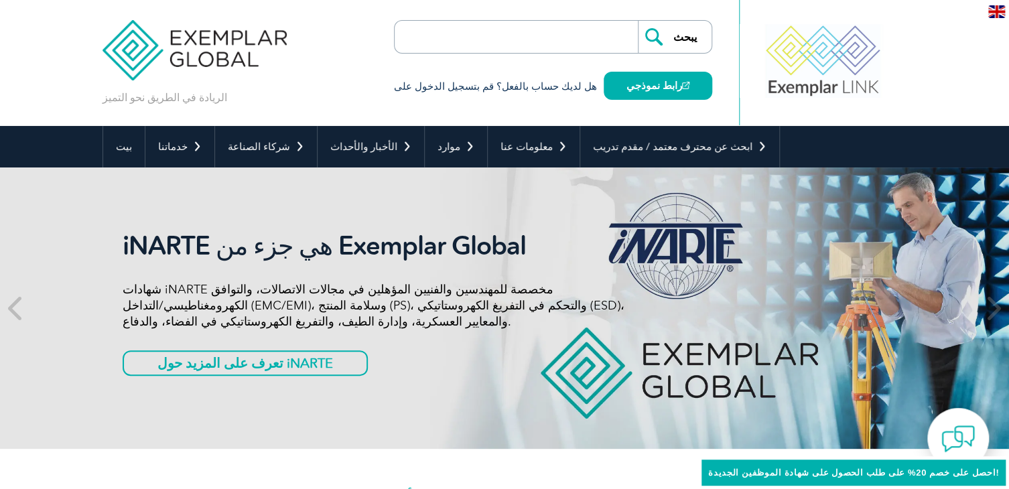
click at [322, 88] on div "الريادة في الطريق نحو التميز يبحث هل لديك حساب بالفعل؟ قم بتسجيل الدخول على راب…" at bounding box center [505, 63] width 804 height 126
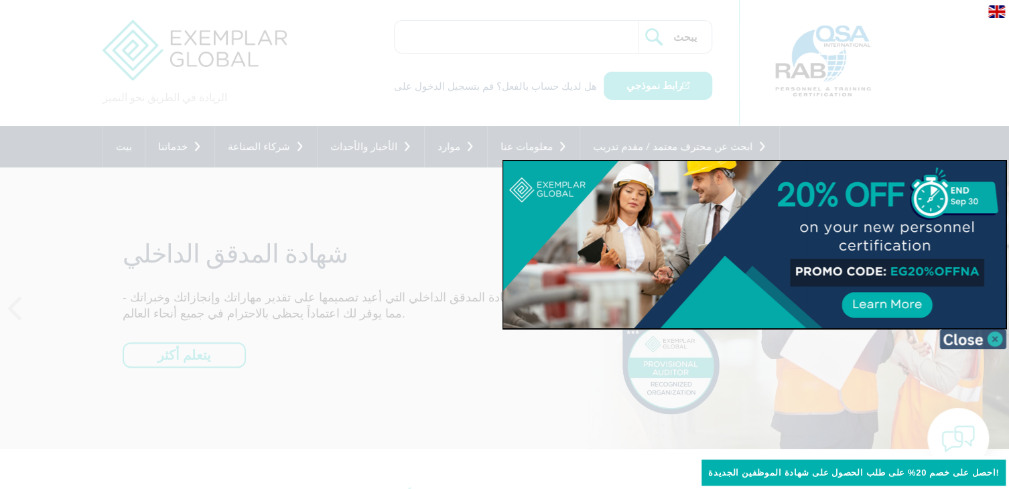
click at [989, 338] on img at bounding box center [972, 339] width 67 height 20
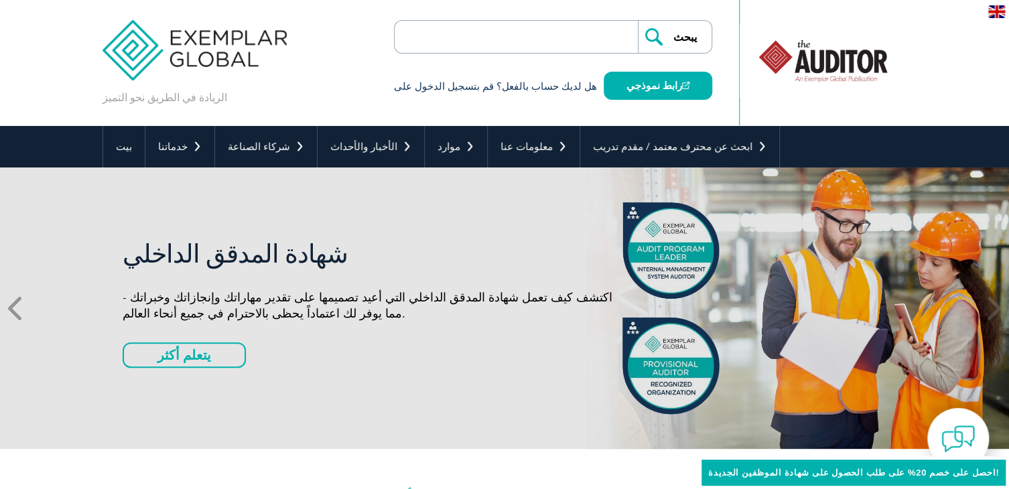
click at [12, 308] on icon at bounding box center [16, 308] width 17 height 0
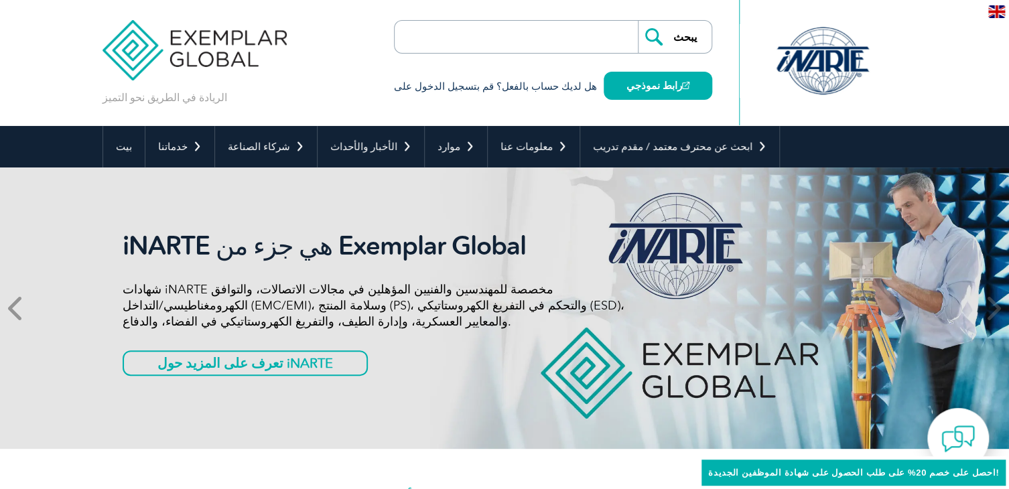
click at [12, 308] on icon at bounding box center [16, 308] width 17 height 0
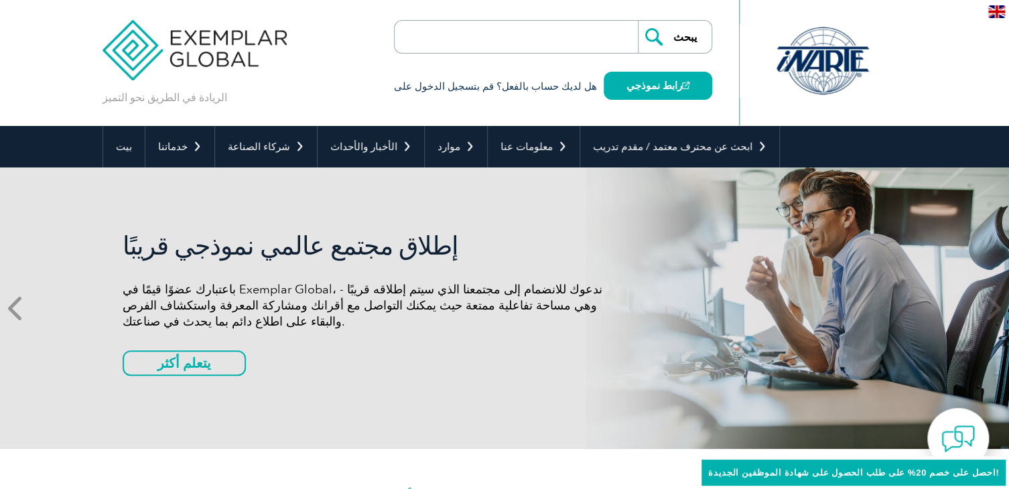
click at [12, 308] on icon at bounding box center [16, 308] width 17 height 0
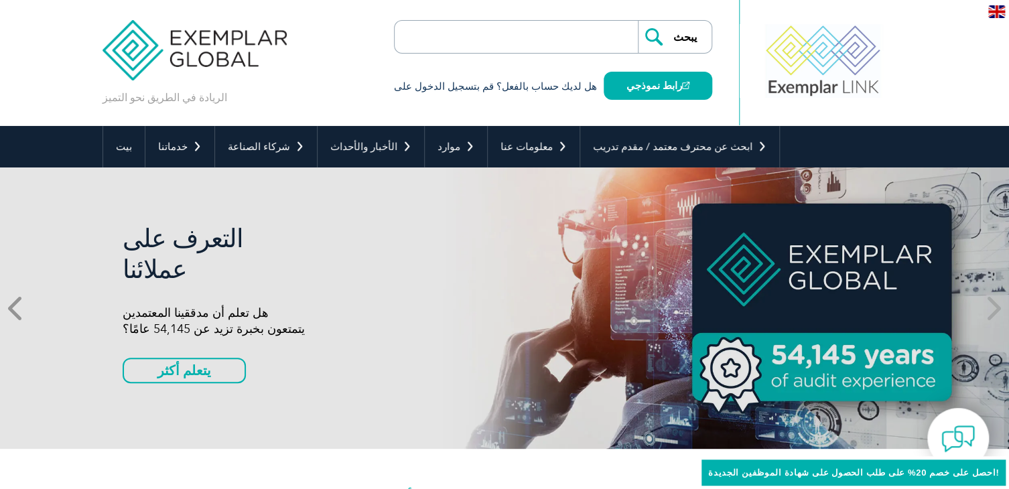
click at [12, 308] on icon at bounding box center [16, 308] width 17 height 0
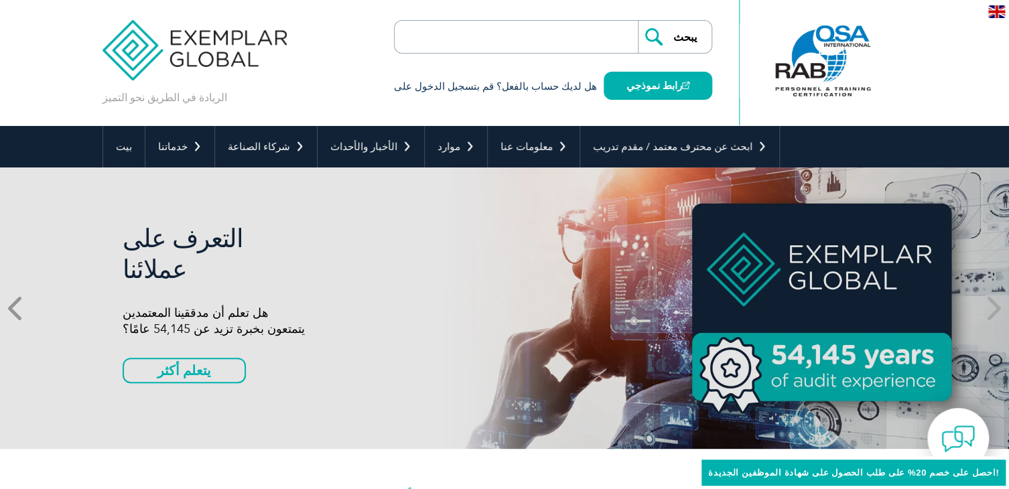
click at [12, 308] on icon at bounding box center [16, 308] width 17 height 0
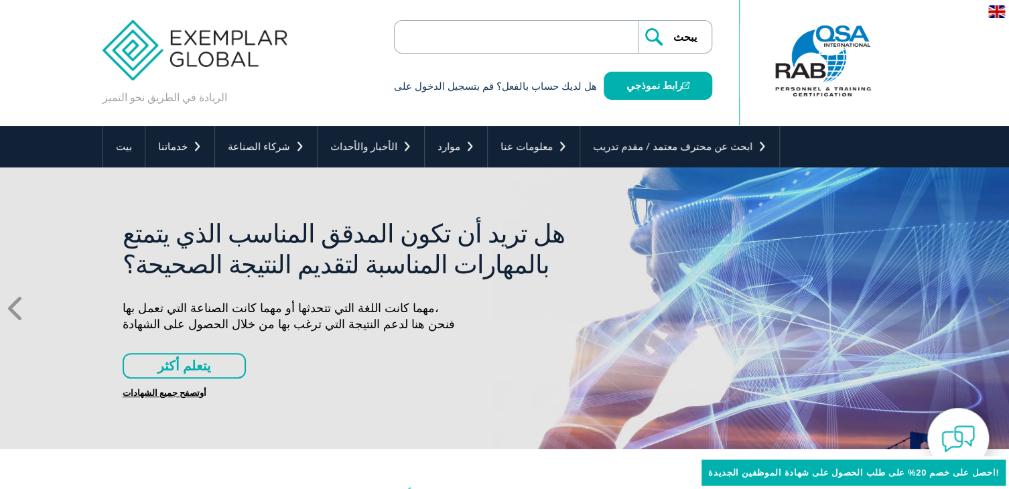
click at [12, 308] on icon at bounding box center [16, 308] width 17 height 0
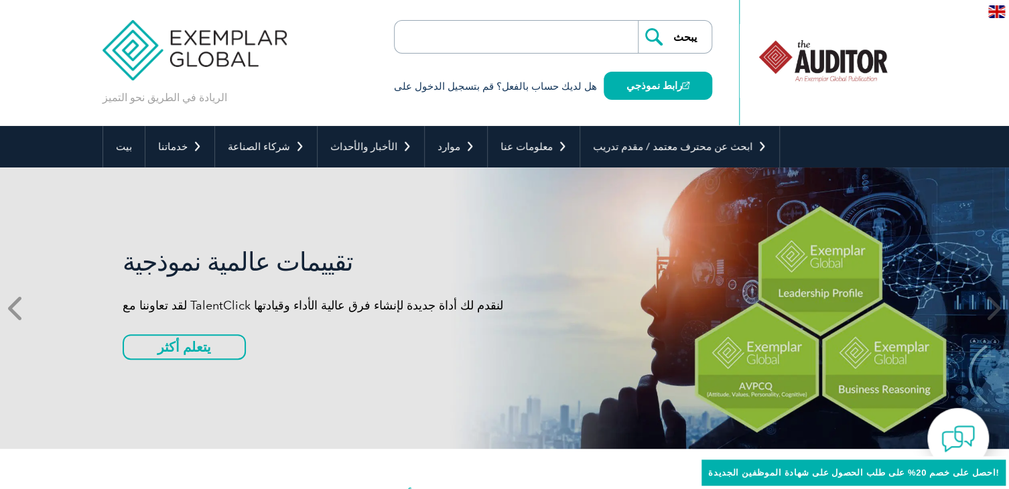
click at [12, 308] on icon at bounding box center [16, 308] width 17 height 0
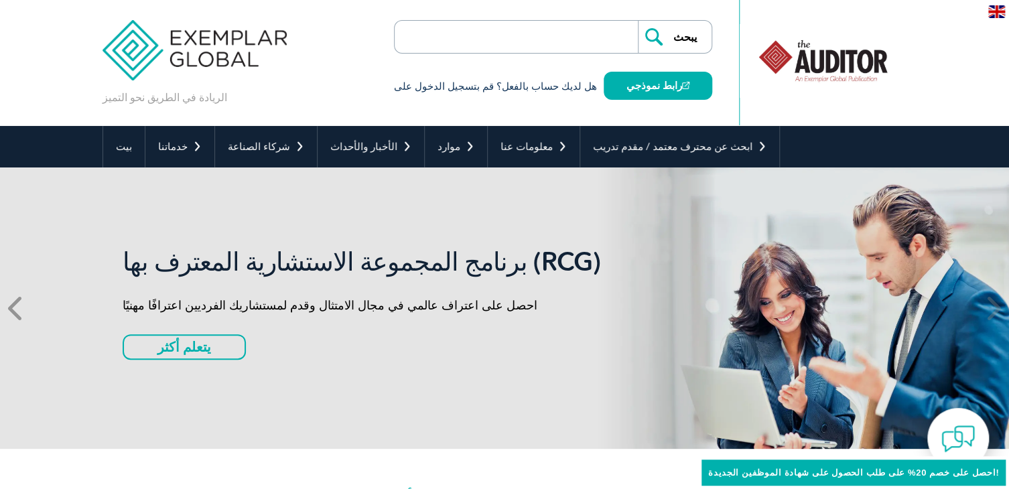
click at [12, 308] on icon at bounding box center [16, 308] width 17 height 0
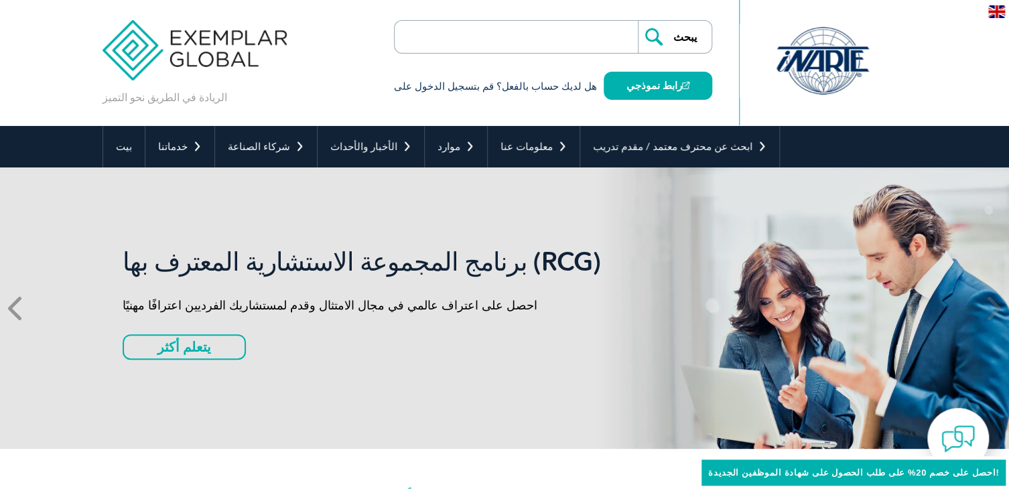
click at [12, 308] on icon at bounding box center [16, 308] width 17 height 0
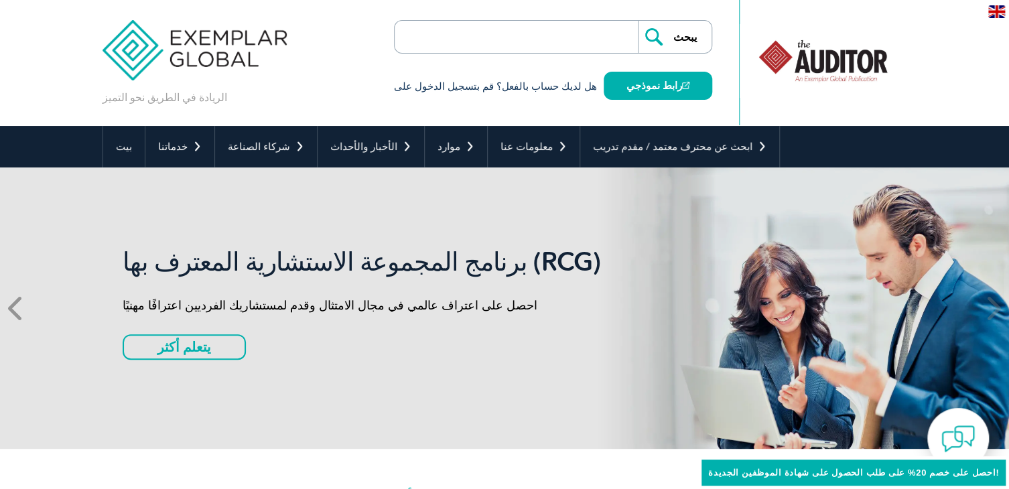
click at [12, 308] on icon at bounding box center [16, 308] width 17 height 0
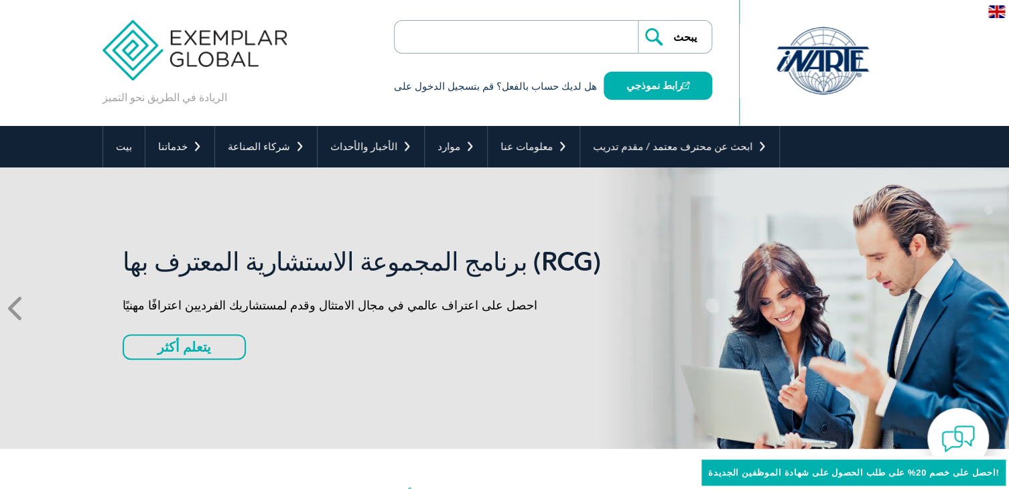
click at [12, 308] on icon at bounding box center [16, 308] width 17 height 0
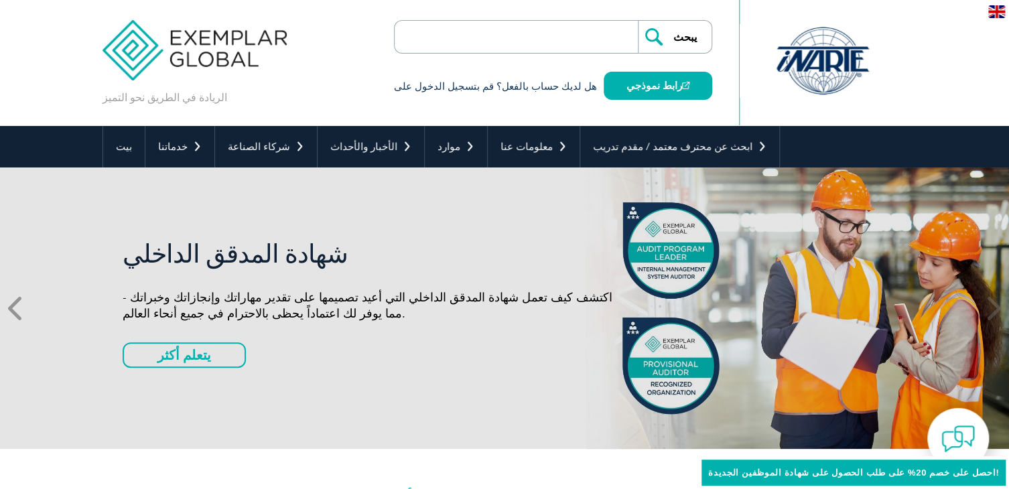
click at [12, 308] on icon at bounding box center [16, 308] width 17 height 0
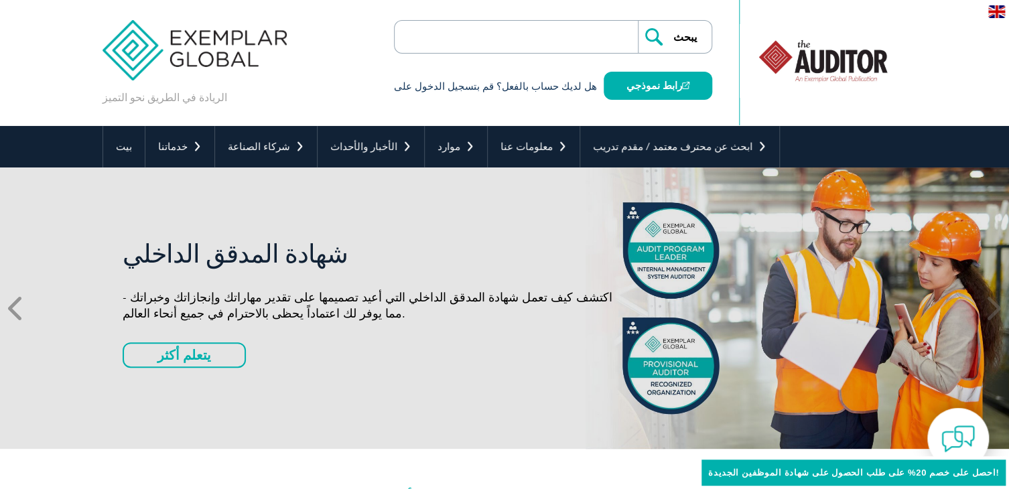
click at [12, 308] on icon at bounding box center [16, 308] width 17 height 0
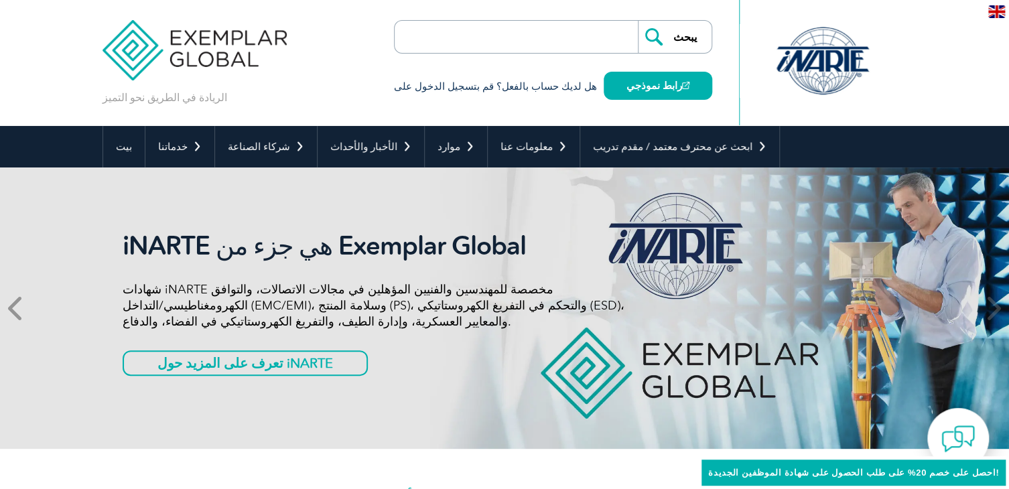
click at [12, 308] on icon at bounding box center [16, 308] width 17 height 0
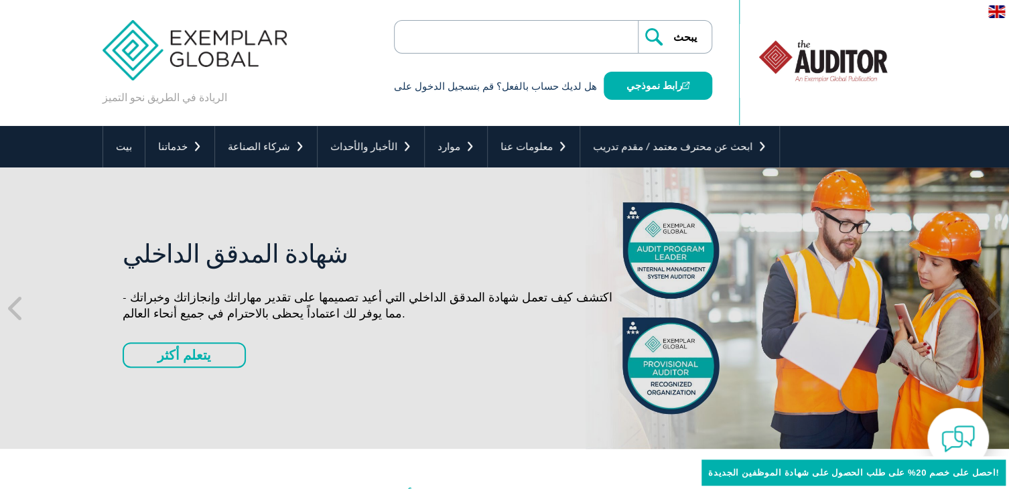
click at [567, 86] on font "هل لديك حساب بالفعل؟ قم بتسجيل الدخول على" at bounding box center [495, 86] width 203 height 12
click at [653, 86] on font "رابط نموذجي" at bounding box center [654, 86] width 56 height 12
